Goal: Feedback & Contribution: Leave review/rating

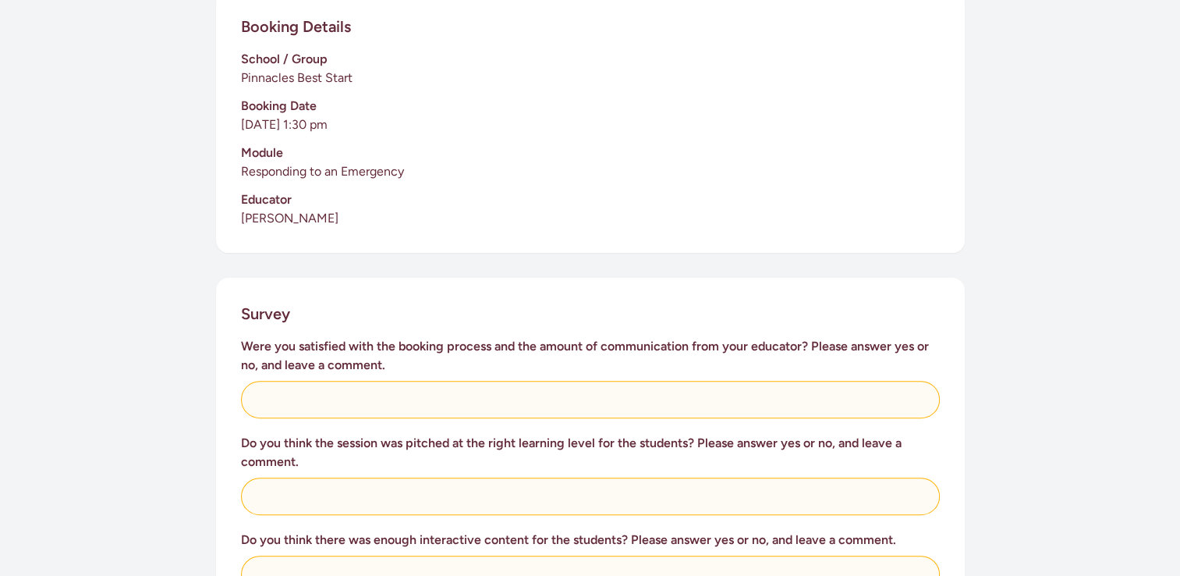
scroll to position [380, 0]
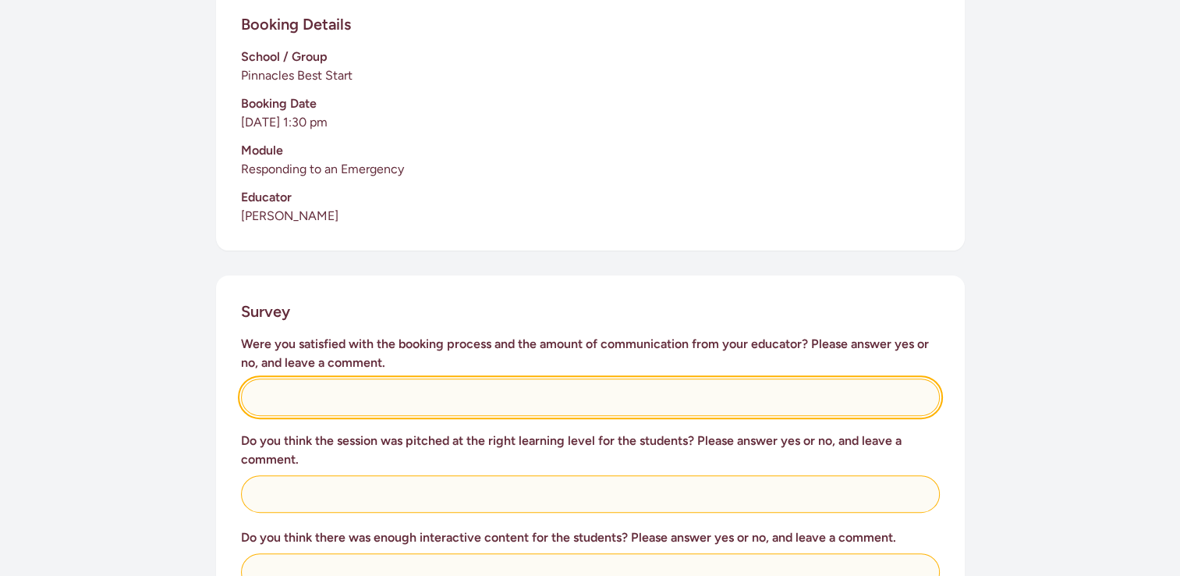
click at [281, 378] on input "text" at bounding box center [590, 396] width 699 height 37
type input "Yes"
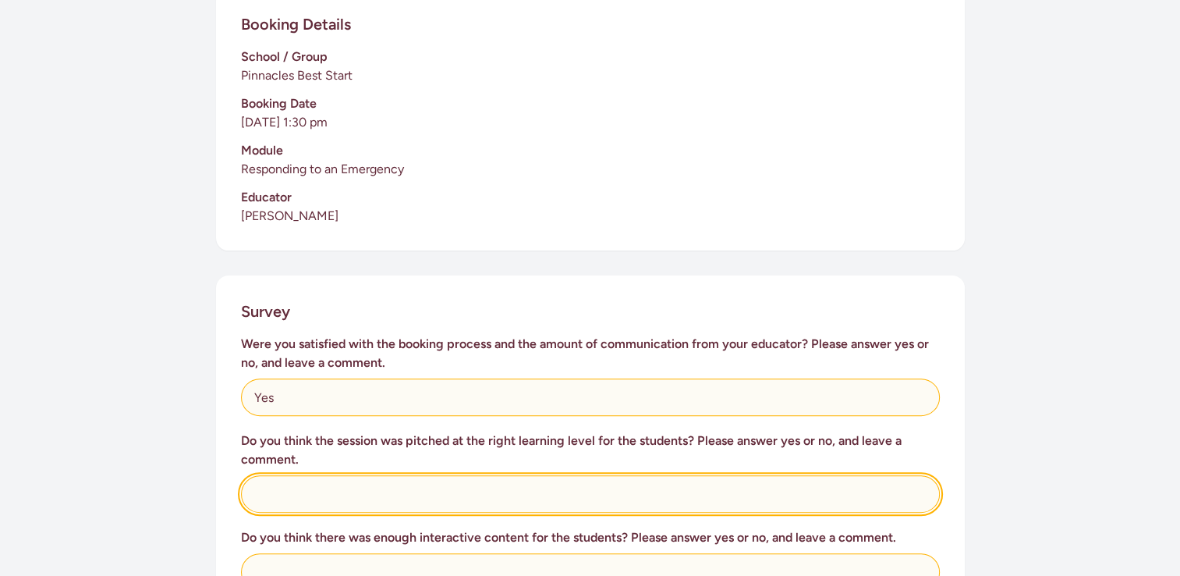
click at [292, 481] on input "text" at bounding box center [590, 493] width 699 height 37
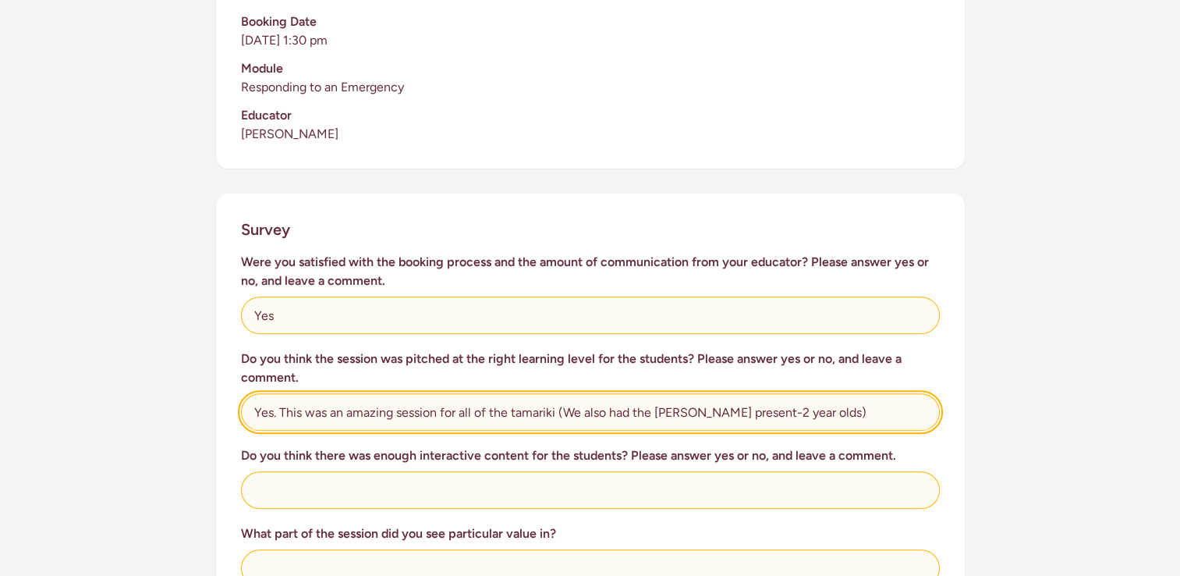
scroll to position [464, 0]
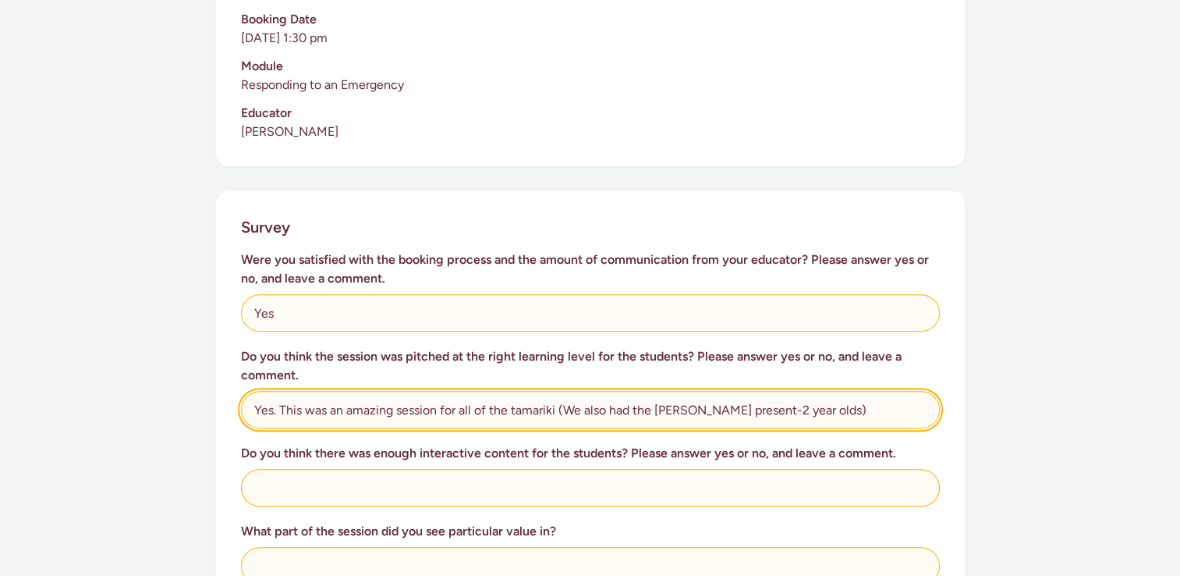
type input "Yes. This was an amazing session for all of the tamariki (We also had the [PERS…"
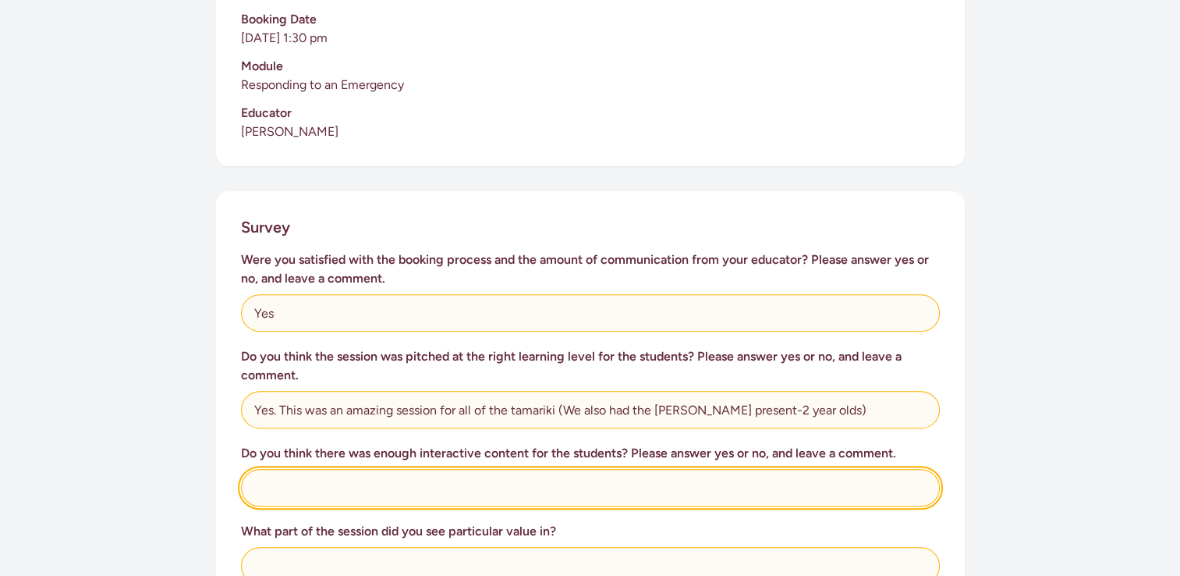
click at [463, 469] on input "text" at bounding box center [590, 487] width 699 height 37
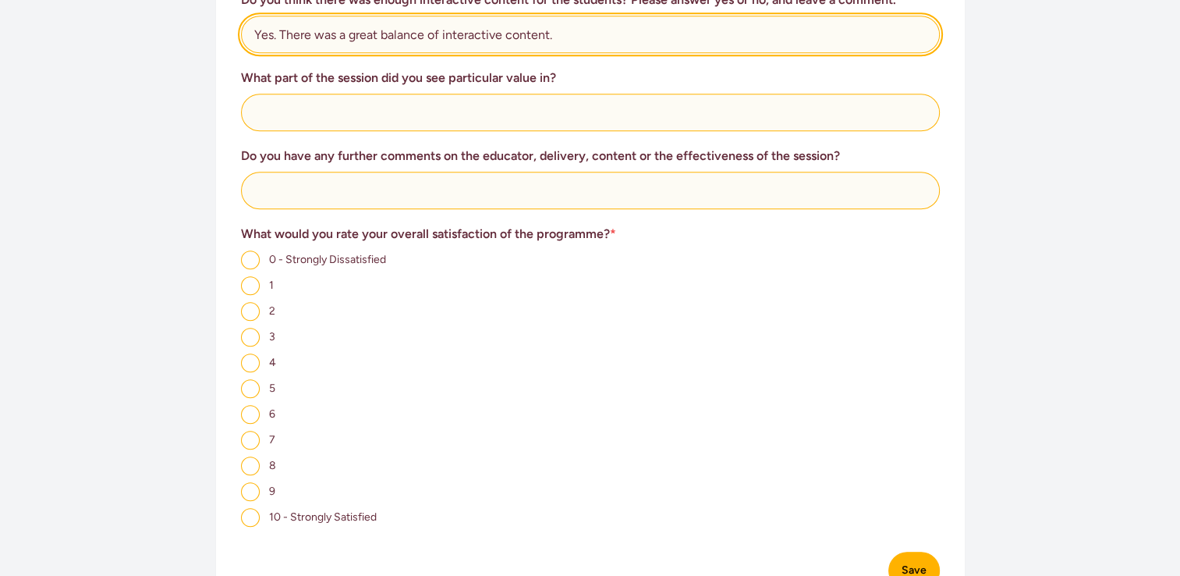
scroll to position [917, 0]
type input "Yes. There was a great balance of interactive content."
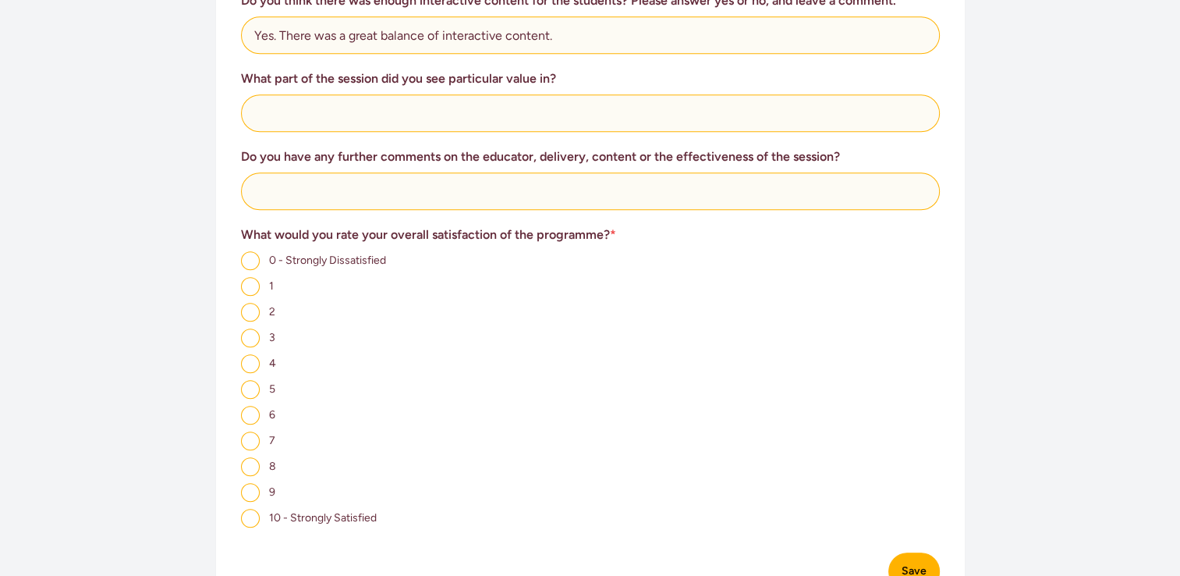
click at [251, 509] on input "10 - Strongly Satisfied" at bounding box center [250, 518] width 19 height 19
radio input "true"
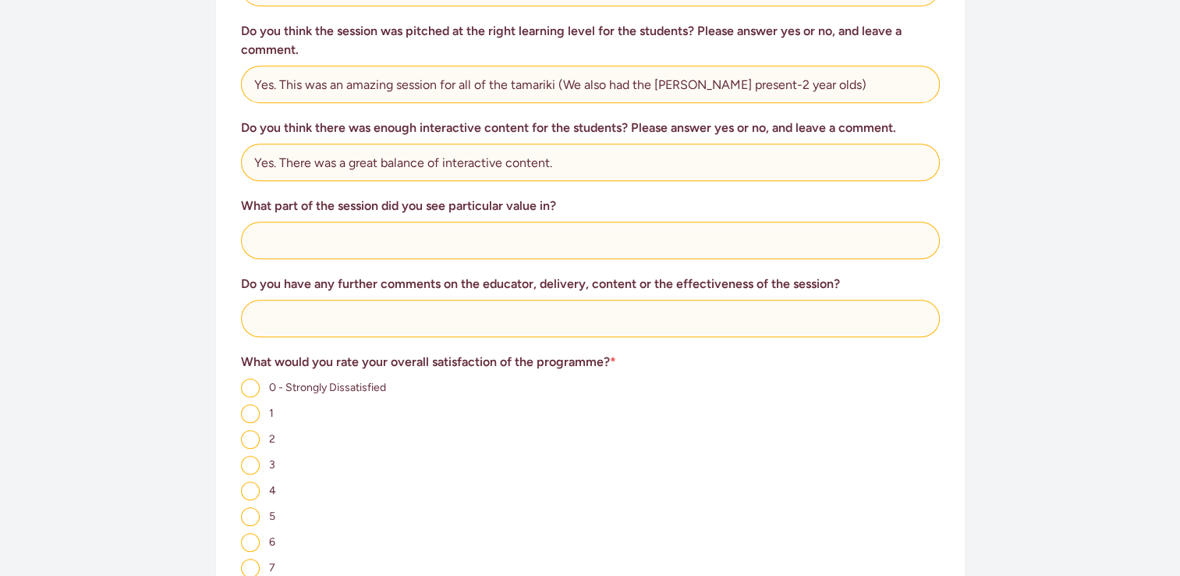
scroll to position [767, 0]
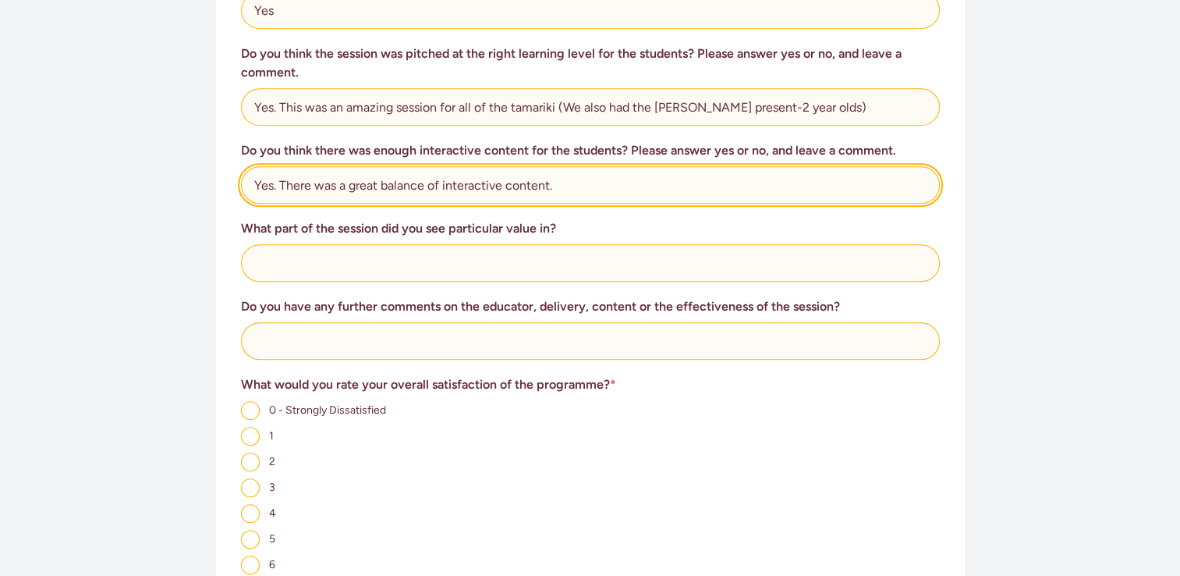
click at [564, 171] on input "Yes. There was a great balance of interactive content." at bounding box center [590, 184] width 699 height 37
type input "Yes. There was a great balance of interactive content. [PERSON_NAME] presented …"
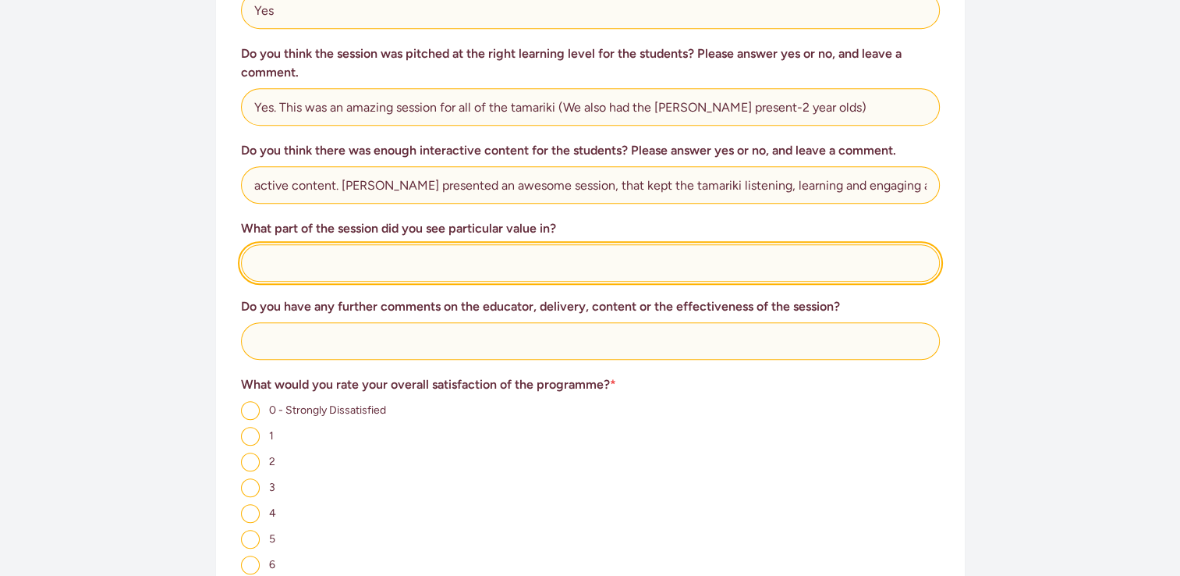
scroll to position [0, 0]
click at [268, 247] on input "text" at bounding box center [590, 262] width 699 height 37
click at [254, 248] on input "Teaching the tamariki about 111 and when to get help. Reminding them of the imp…" at bounding box center [590, 262] width 699 height 37
click at [269, 247] on input "All the tamariki know that the Ambulace Officers are safe kind Teaching the tam…" at bounding box center [590, 262] width 699 height 37
click at [618, 245] on input "All of the tamariki know that the Ambulance Officers are safe kind Teaching the…" at bounding box center [590, 262] width 699 height 37
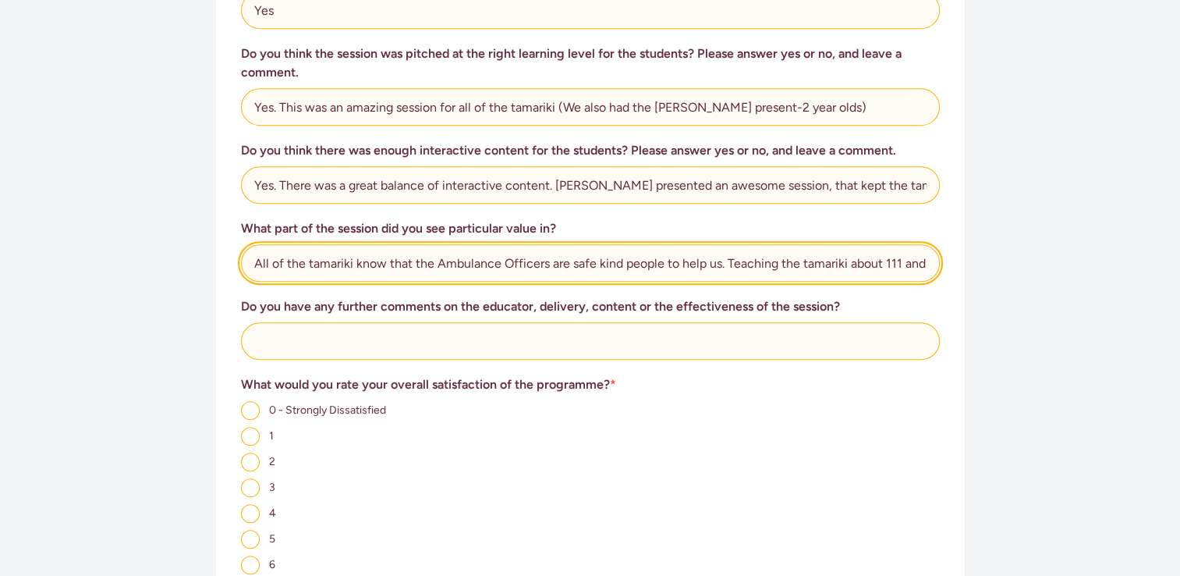
drag, startPoint x: 355, startPoint y: 244, endPoint x: 380, endPoint y: 249, distance: 25.4
click at [380, 249] on input "All of the tamariki know that the Ambulance Officers are safe kind people to he…" at bounding box center [590, 262] width 699 height 37
drag, startPoint x: 253, startPoint y: 243, endPoint x: 555, endPoint y: 272, distance: 303.4
click at [555, 272] on div "Were you satisfied with the booking process and the amount of communication fro…" at bounding box center [590, 312] width 699 height 729
drag, startPoint x: 636, startPoint y: 247, endPoint x: 654, endPoint y: 250, distance: 18.1
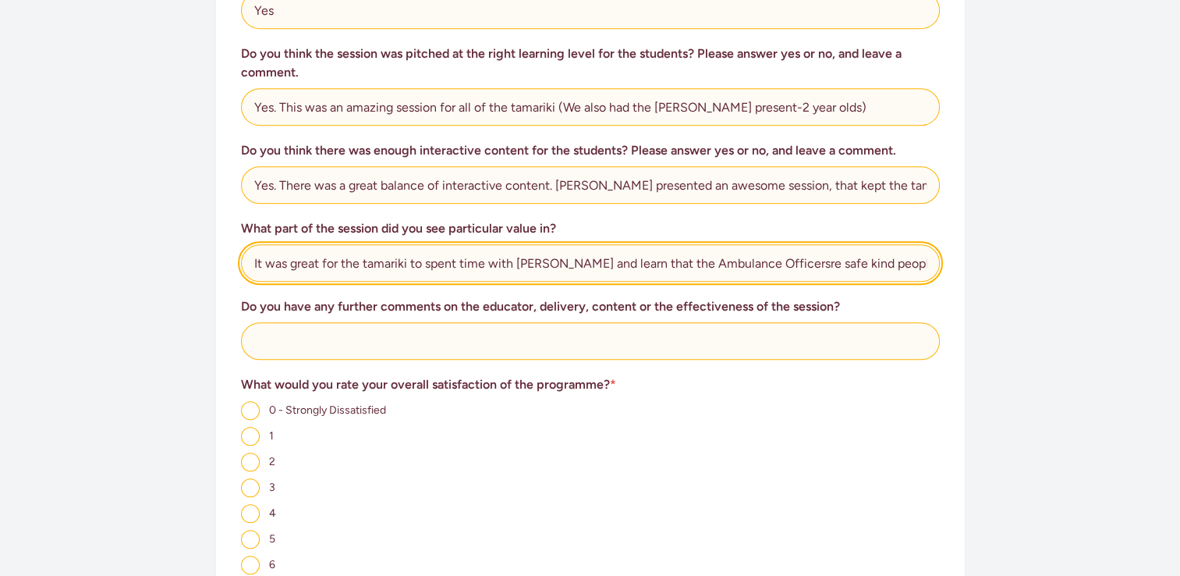
click at [654, 250] on input "It was great for the tamariki to spent time with [PERSON_NAME] and learn that t…" at bounding box center [590, 262] width 699 height 37
drag, startPoint x: 576, startPoint y: 247, endPoint x: 587, endPoint y: 249, distance: 11.0
click at [587, 249] on input "It was great for the tamariki to spent time with [PERSON_NAME] and learn that a…" at bounding box center [590, 262] width 699 height 37
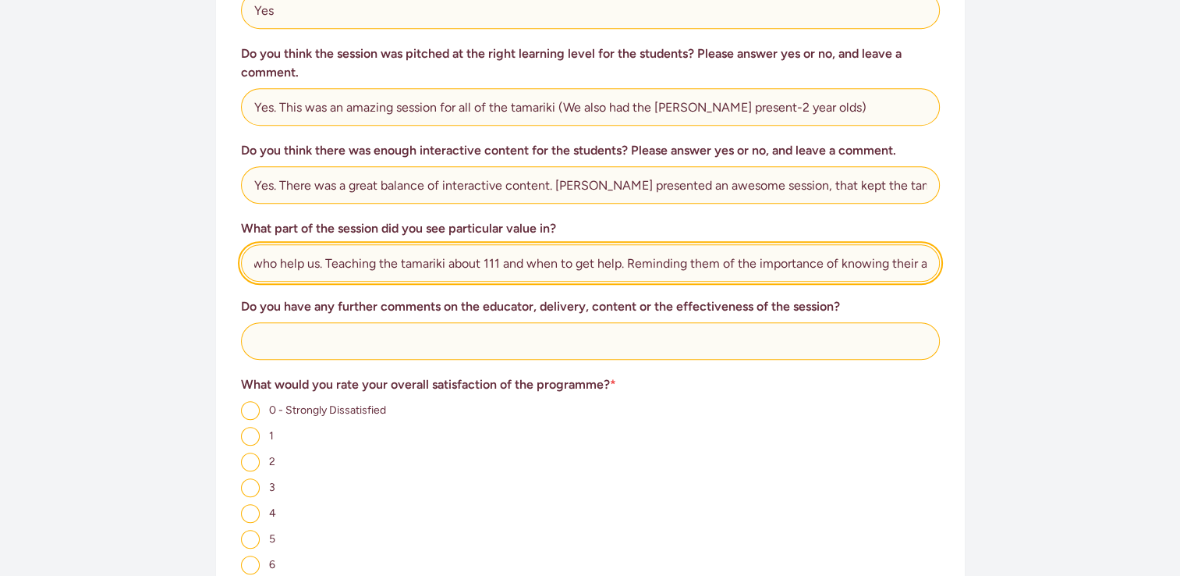
drag, startPoint x: 641, startPoint y: 241, endPoint x: 655, endPoint y: 244, distance: 14.4
click at [655, 244] on input "It was great for the tamariki to spent time with [PERSON_NAME] and learn that a…" at bounding box center [590, 262] width 699 height 37
click at [924, 245] on input "It was great for the tamariki to spent time with [PERSON_NAME] and learn that a…" at bounding box center [590, 262] width 699 height 37
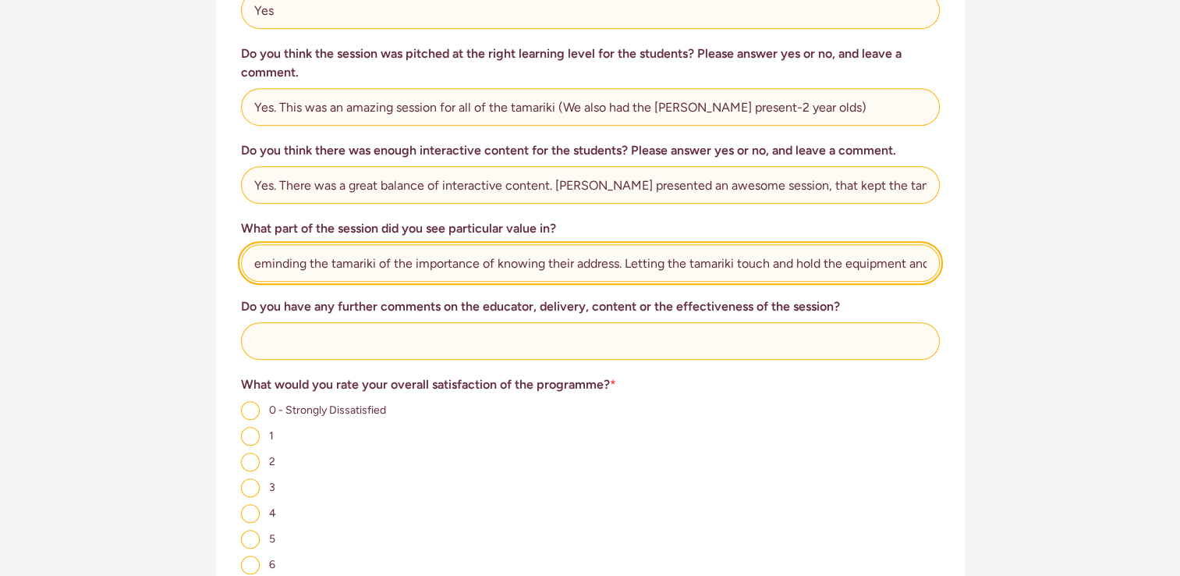
type input "It was great for the tamariki to spent time with [PERSON_NAME] and learn that a…"
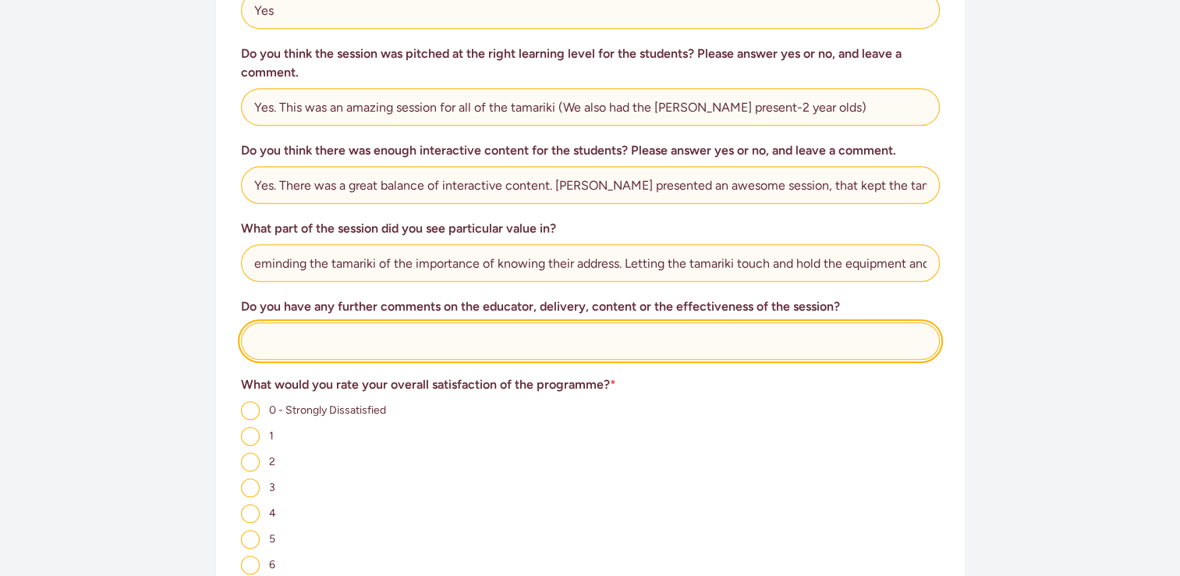
scroll to position [0, 0]
click at [431, 333] on input "text" at bounding box center [590, 340] width 699 height 37
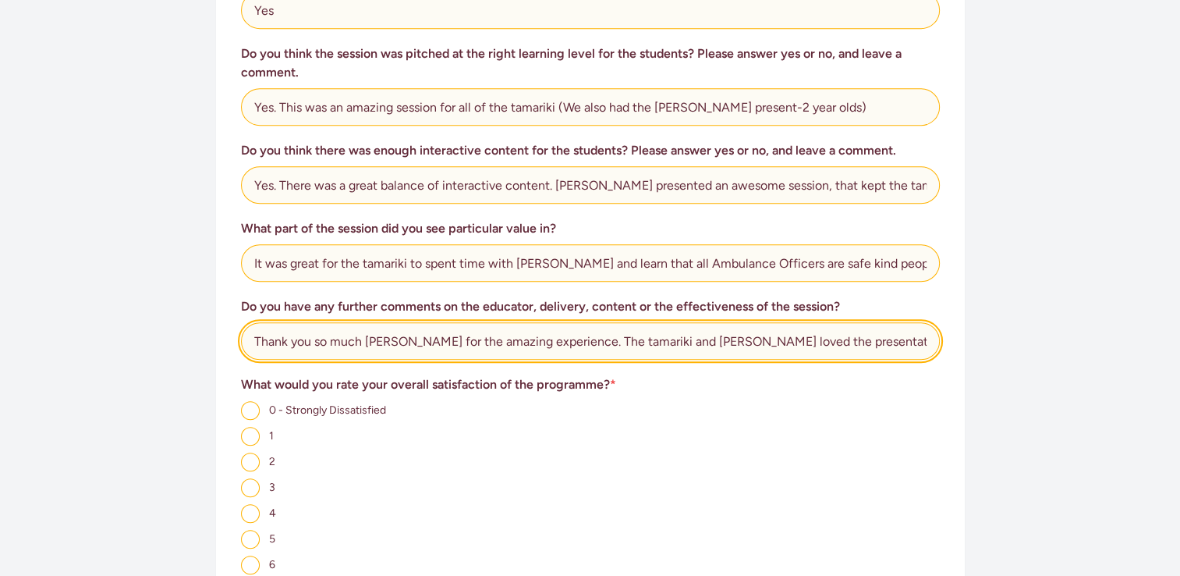
click at [823, 326] on input "Thank you so much [PERSON_NAME] for the amazing experience. The tamariki and [P…" at bounding box center [590, 340] width 699 height 37
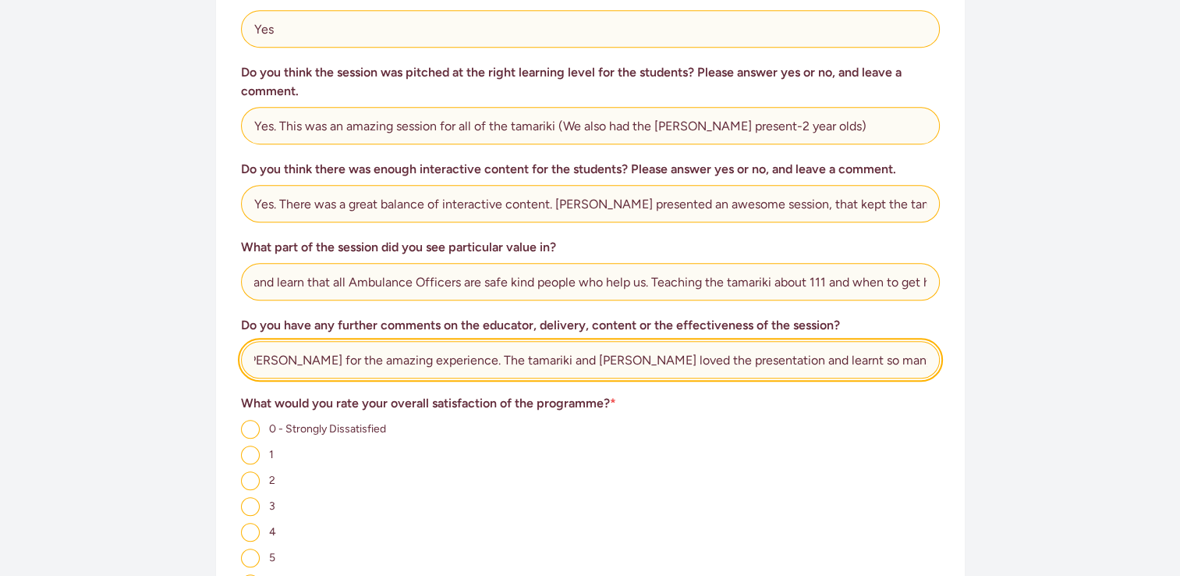
scroll to position [0, 385]
type input "Thank you so much [PERSON_NAME] for the amazing experience. The tamariki and [P…"
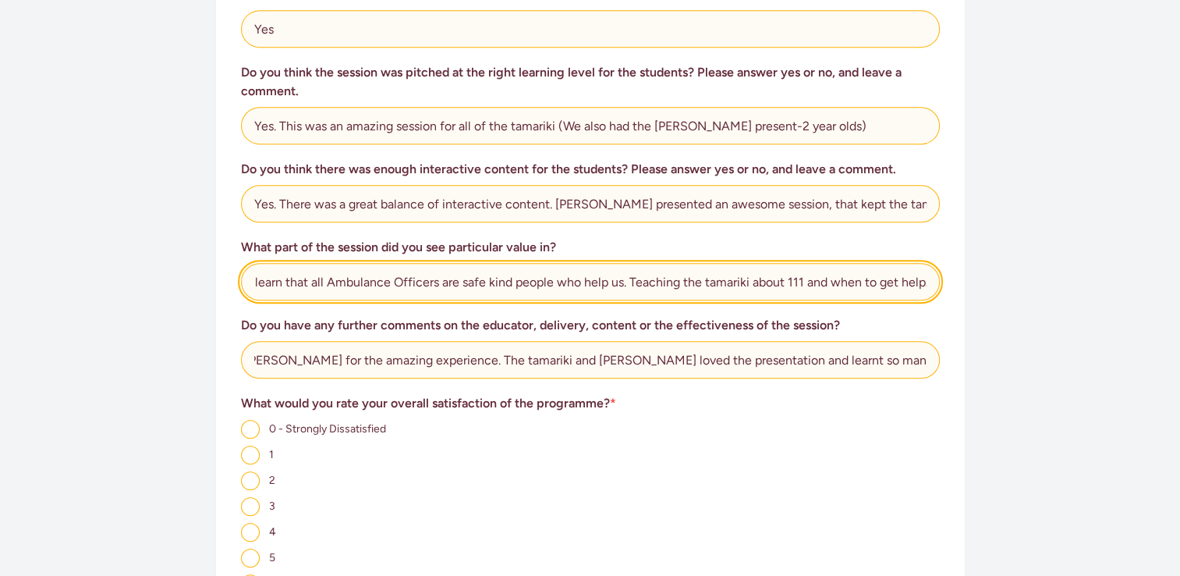
scroll to position [0, 0]
click at [522, 264] on input "It was great for the tamariki to spent time with [PERSON_NAME] and learn that a…" at bounding box center [590, 281] width 699 height 37
drag, startPoint x: 526, startPoint y: 256, endPoint x: 686, endPoint y: 254, distance: 159.9
click at [686, 263] on input "It was great for the tamariki to spent time with [PERSON_NAME] and learn that a…" at bounding box center [590, 281] width 699 height 37
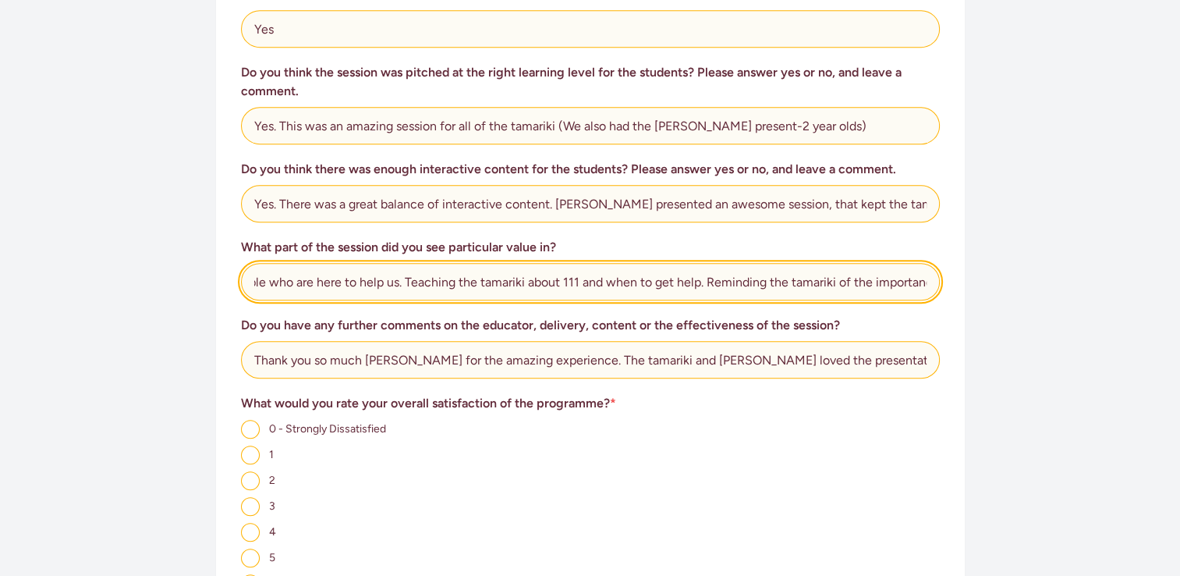
click at [411, 267] on input "It was great for the tamariki to spent time with [PERSON_NAME] and learn that a…" at bounding box center [590, 281] width 699 height 37
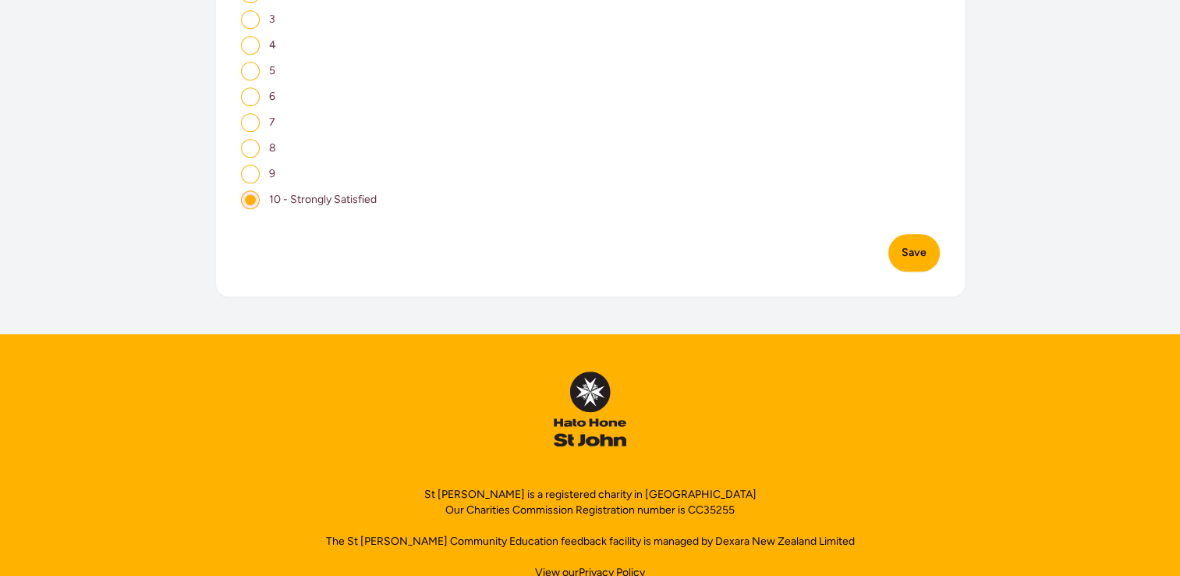
scroll to position [1245, 0]
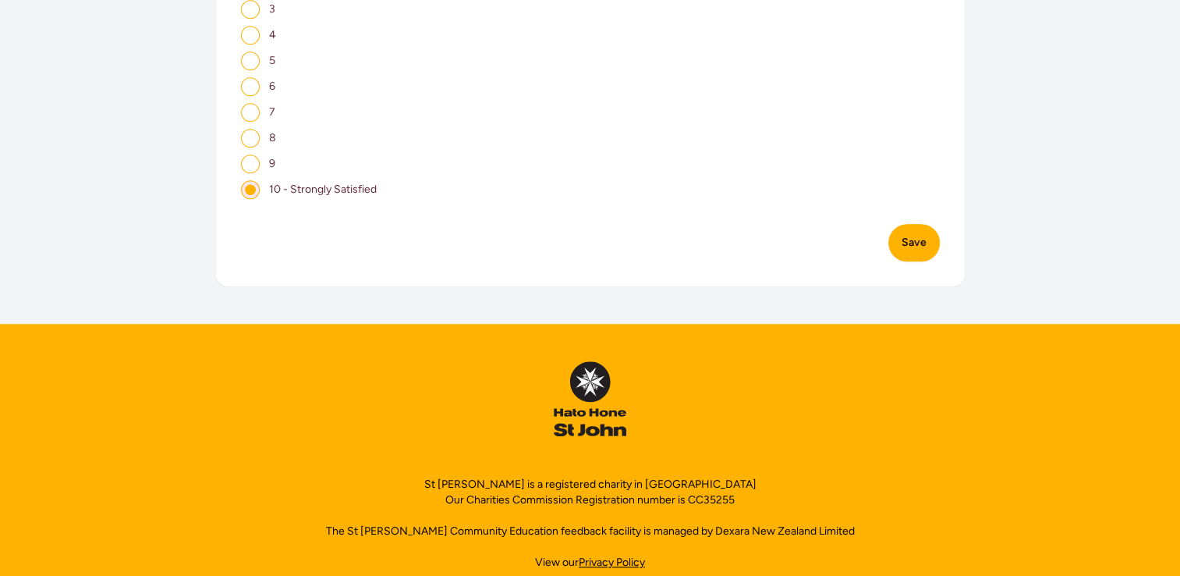
type input "It was great for the tamariki to spent time with [PERSON_NAME] and learn that a…"
click at [928, 224] on button "Save" at bounding box center [914, 242] width 51 height 37
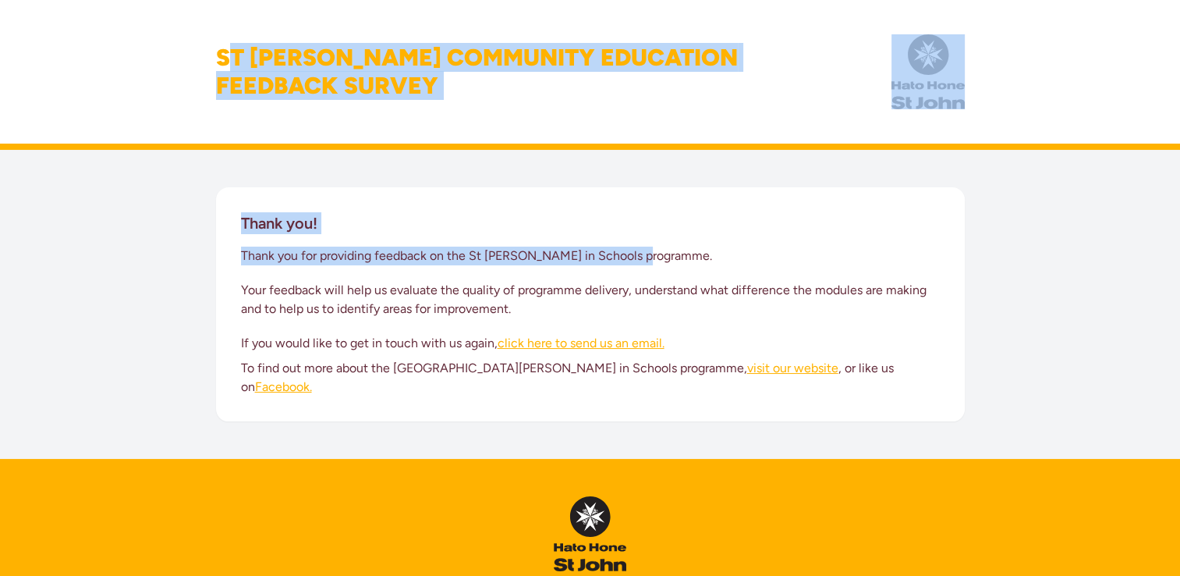
drag, startPoint x: 216, startPoint y: 51, endPoint x: 696, endPoint y: 261, distance: 523.3
click at [696, 261] on div "St [PERSON_NAME] Community Education Feedback Survey Thank you! Thank you for p…" at bounding box center [590, 371] width 1180 height 743
copy div "St [PERSON_NAME] Community Education Feedback Survey Thank you! Thank you for p…"
